Goal: Find specific fact: Find contact information

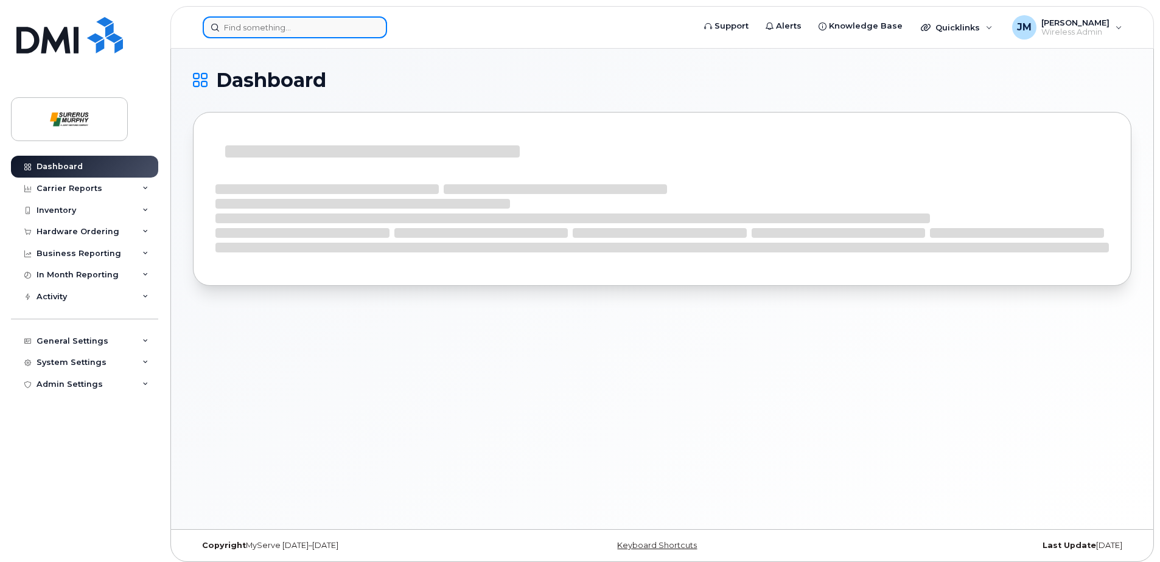
click at [294, 30] on input at bounding box center [295, 27] width 184 height 22
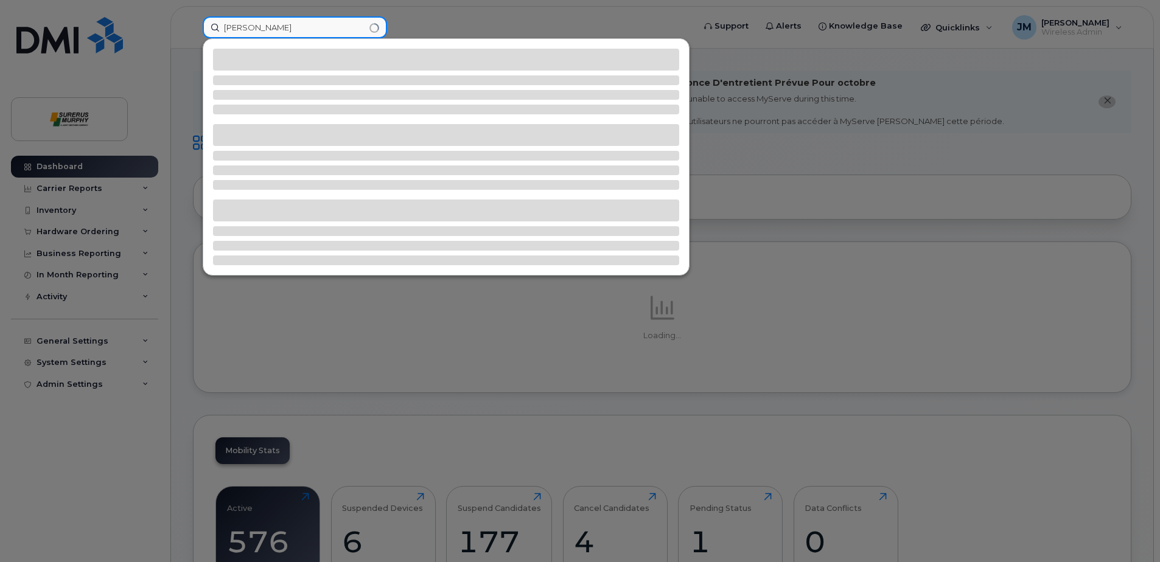
type input "[PERSON_NAME]"
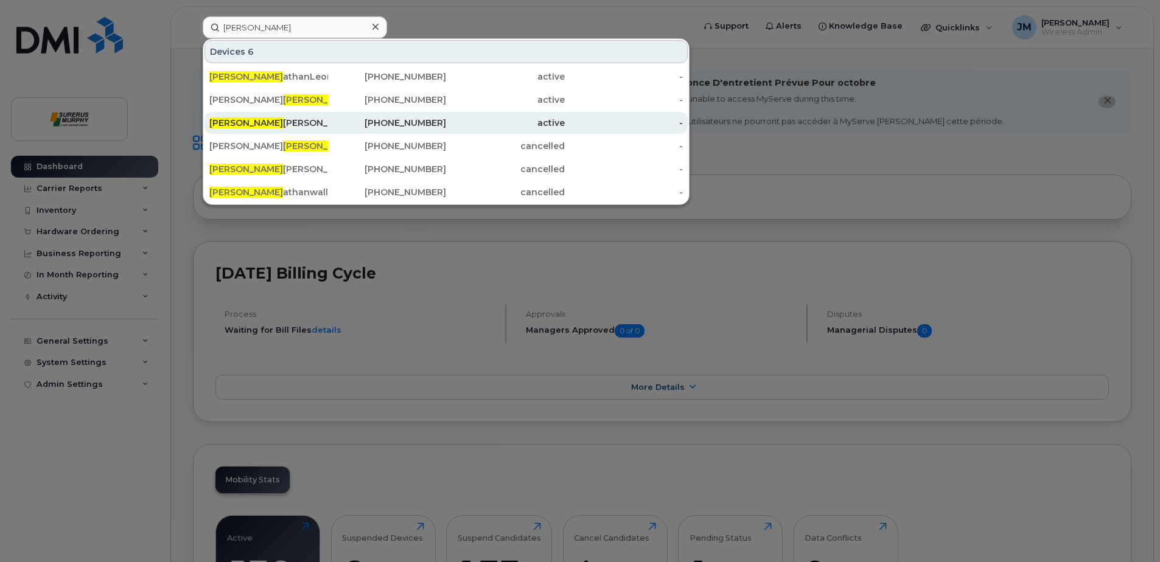
click at [279, 124] on div "[PERSON_NAME] Corp" at bounding box center [268, 123] width 119 height 12
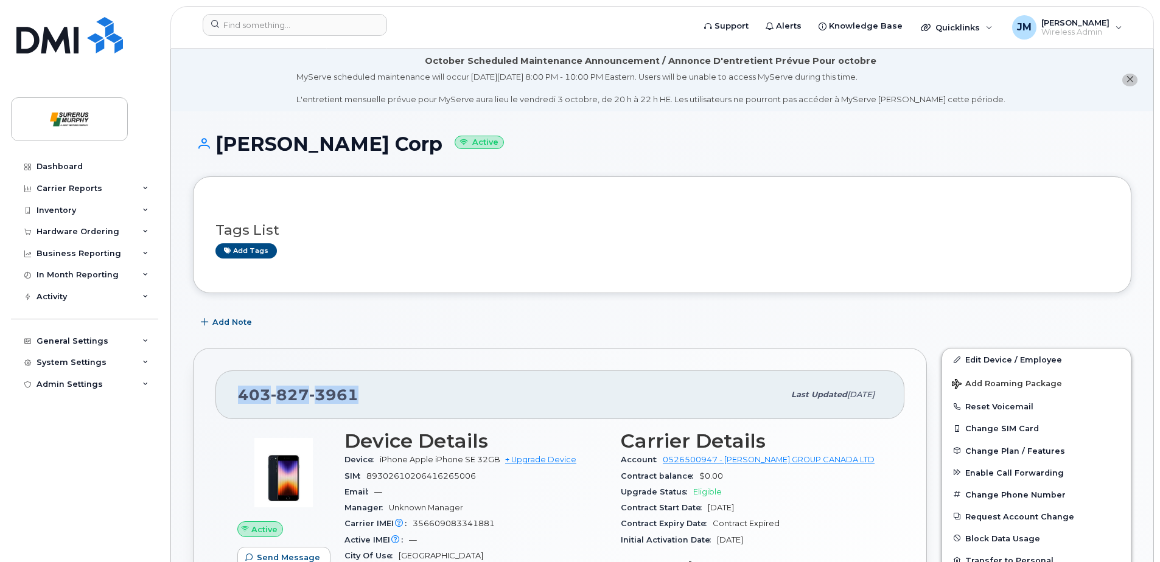
drag, startPoint x: 355, startPoint y: 398, endPoint x: 231, endPoint y: 392, distance: 124.3
click at [231, 392] on div "[PHONE_NUMBER] Last updated [DATE]" at bounding box center [559, 395] width 689 height 49
copy span "403 827 3961"
